Goal: Ask a question

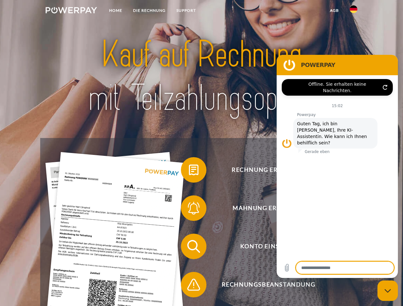
click at [71, 11] on img at bounding box center [71, 10] width 51 height 6
click at [353, 11] on img at bounding box center [354, 9] width 8 height 8
click at [334, 11] on link "agb" at bounding box center [334, 10] width 20 height 11
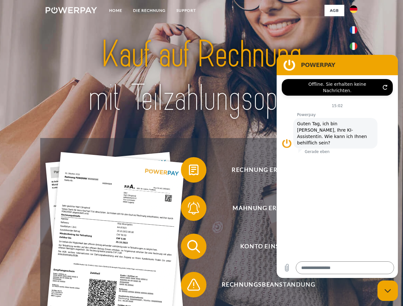
click at [189, 171] on span at bounding box center [184, 170] width 32 height 32
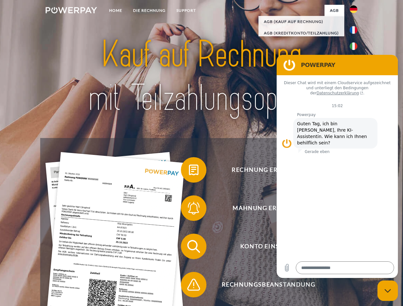
click at [189, 210] on span at bounding box center [184, 208] width 32 height 32
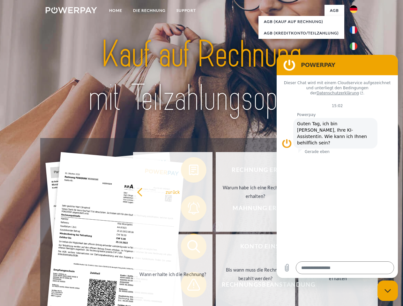
click at [216, 248] on link "Bis wann muss die Rechnung bezahlt werden?" at bounding box center [255, 274] width 79 height 80
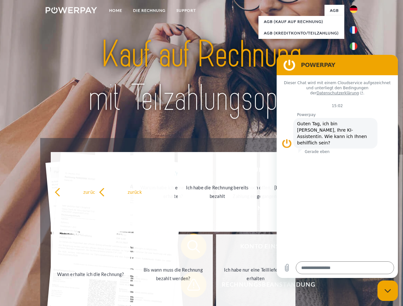
click at [189, 286] on div "zurück Warum habe ich eine Rechnung erhalten? Was habe ich noch offen, ist mein…" at bounding box center [173, 233] width 258 height 165
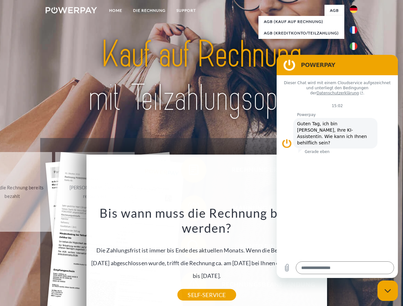
click at [388, 291] on icon "Messaging-Fenster schließen" at bounding box center [387, 291] width 7 height 4
type textarea "*"
